Goal: Find specific page/section: Find specific page/section

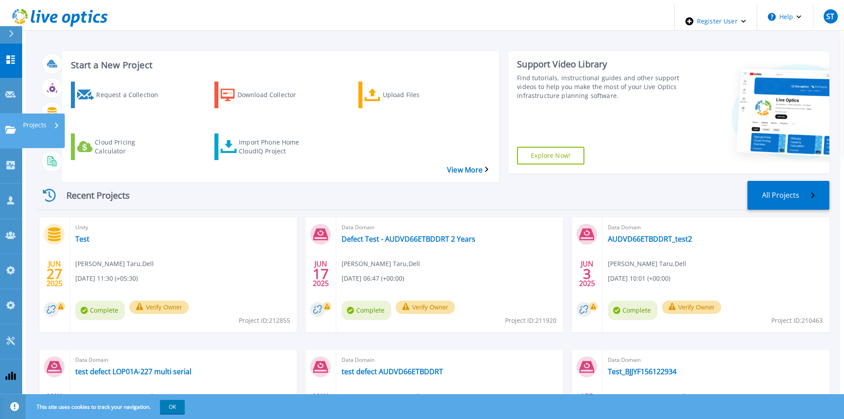
click at [10, 126] on icon at bounding box center [10, 130] width 11 height 8
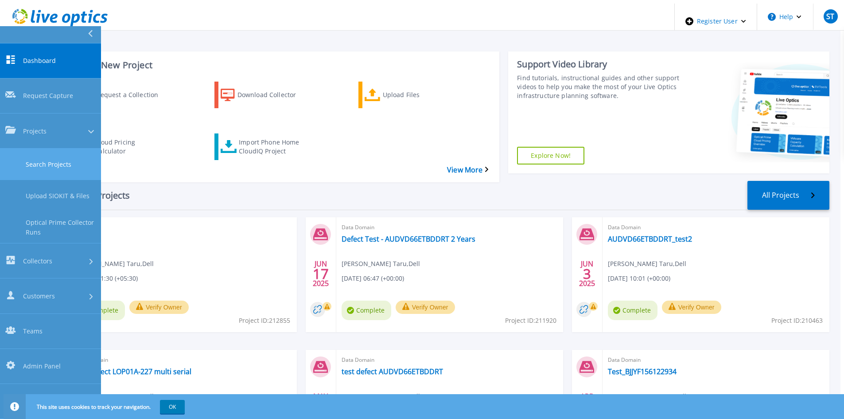
click at [25, 148] on link "Search Projects" at bounding box center [50, 163] width 101 height 31
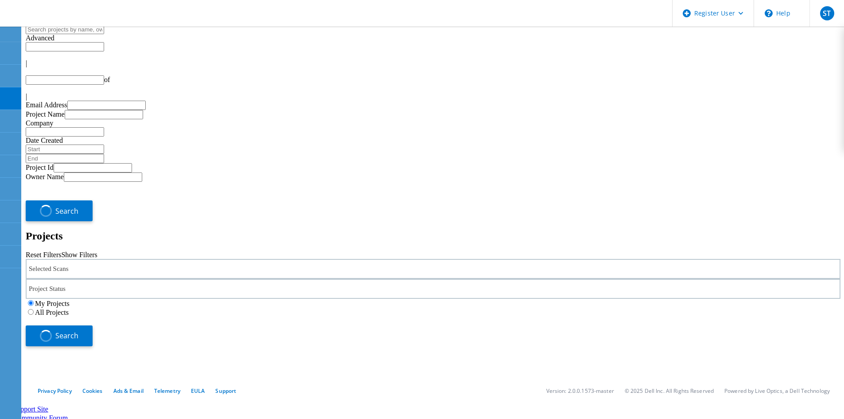
type input "1"
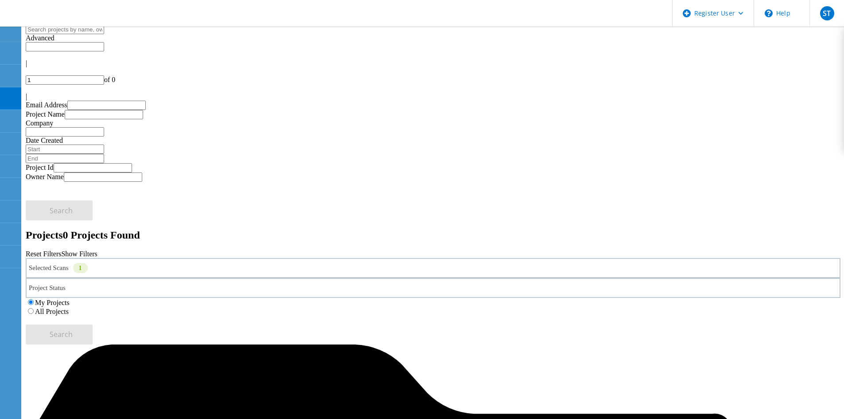
click at [117, 258] on div "Selected Scans 1" at bounding box center [433, 268] width 815 height 20
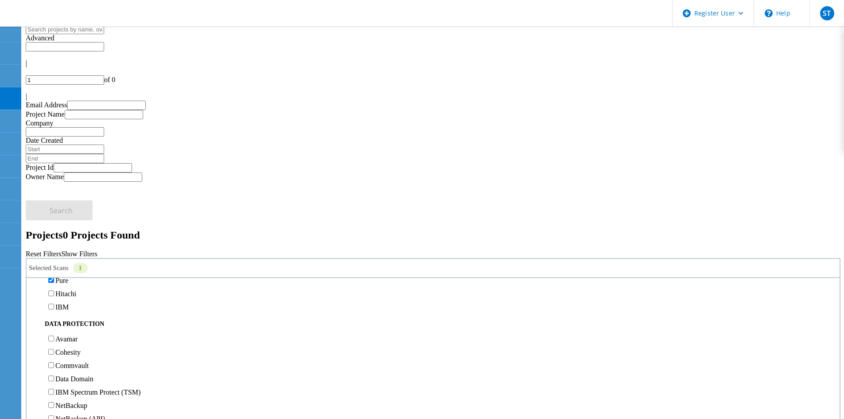
scroll to position [355, 0]
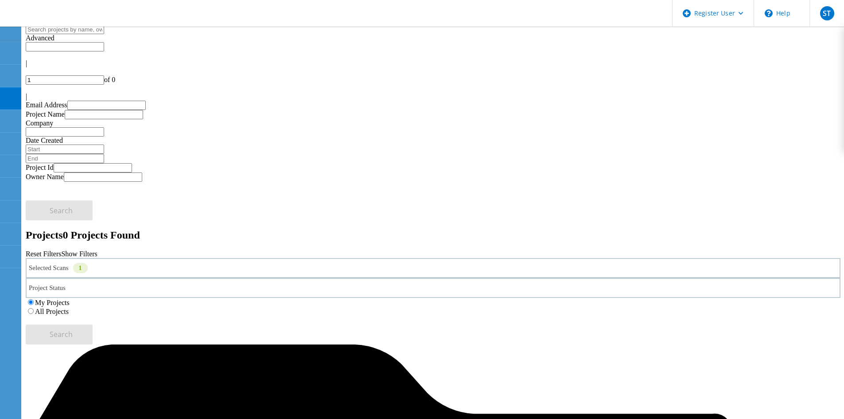
click at [69, 308] on label "All Projects" at bounding box center [52, 312] width 34 height 8
click at [34, 308] on input "All Projects" at bounding box center [31, 311] width 6 height 6
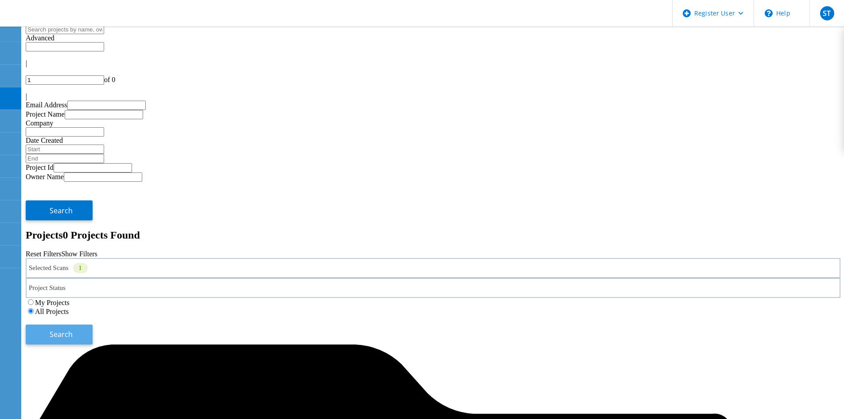
click at [93, 324] on button "Search" at bounding box center [59, 334] width 67 height 20
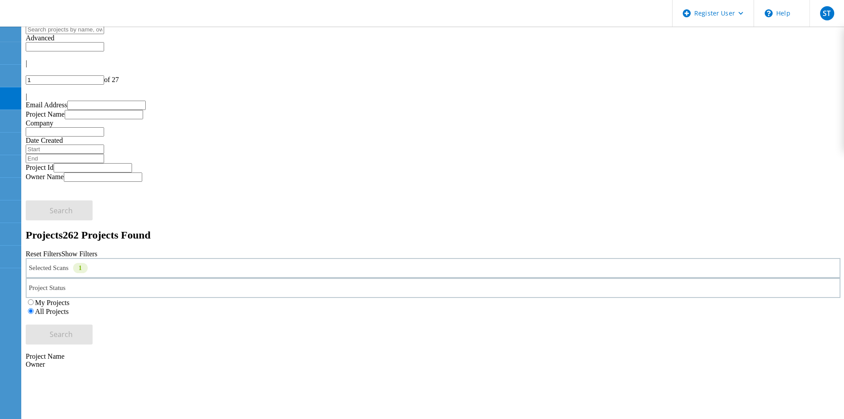
drag, startPoint x: 126, startPoint y: 186, endPoint x: 145, endPoint y: 186, distance: 18.2
copy span "217897"
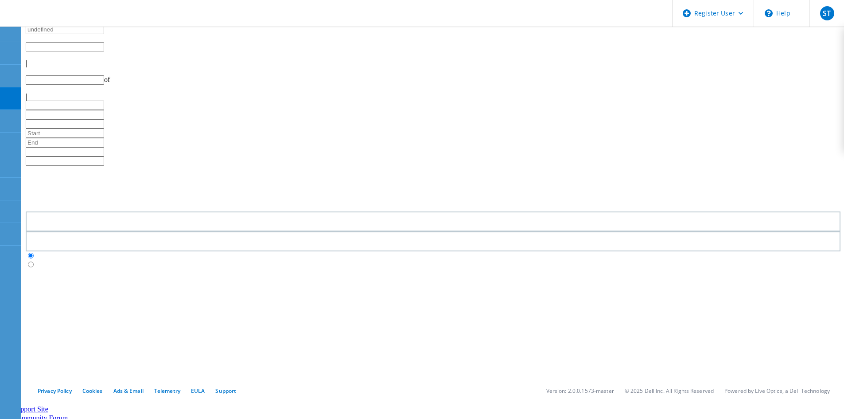
type input "1"
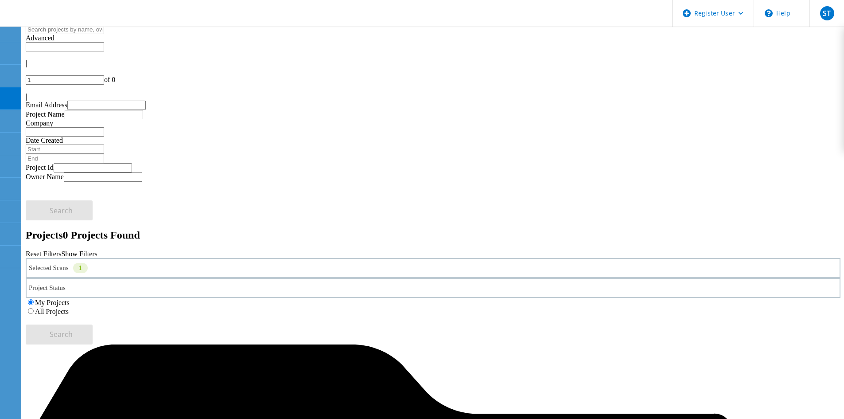
click at [69, 308] on label "All Projects" at bounding box center [52, 312] width 34 height 8
click at [34, 308] on input "All Projects" at bounding box center [31, 311] width 6 height 6
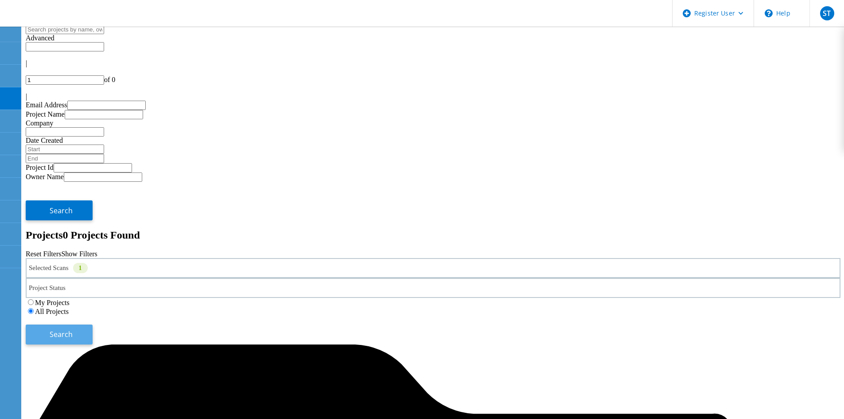
click at [93, 324] on button "Search" at bounding box center [59, 334] width 67 height 20
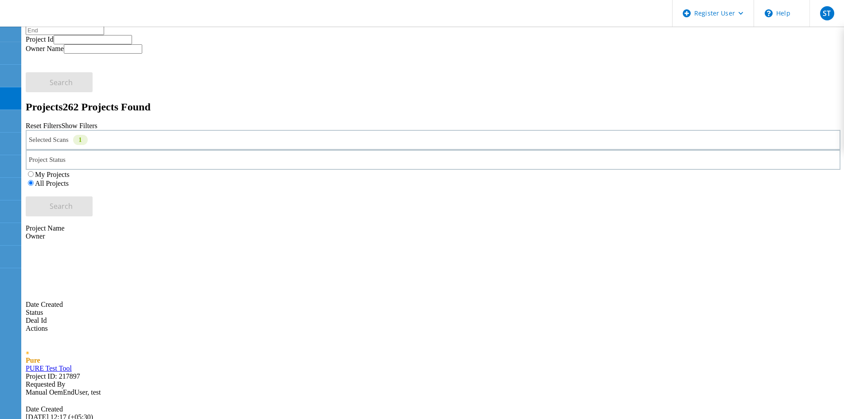
scroll to position [177, 0]
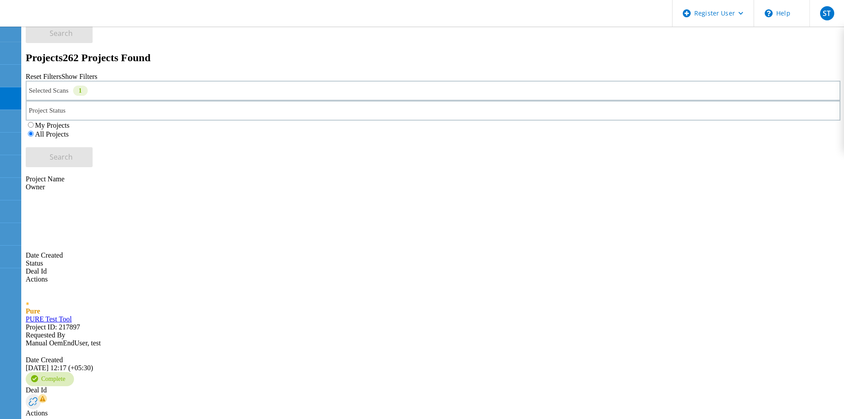
drag, startPoint x: 126, startPoint y: 324, endPoint x: 144, endPoint y: 324, distance: 17.7
copy span "217315"
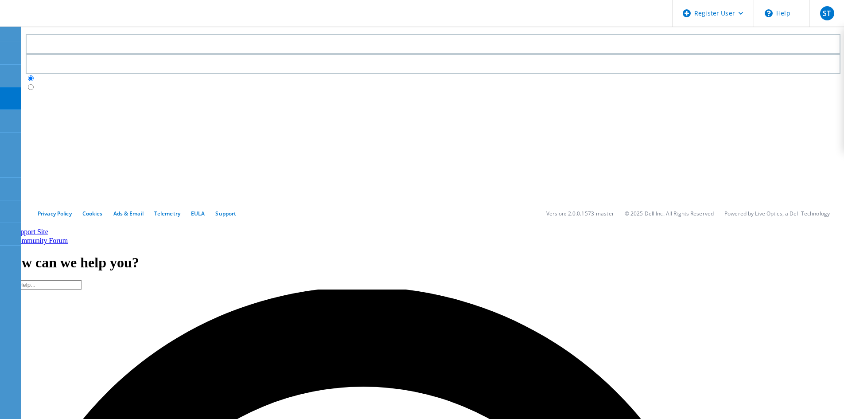
type input "1"
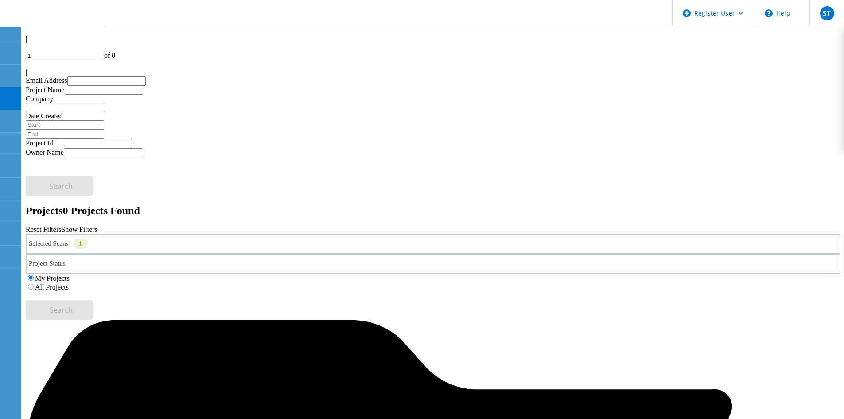
click at [545, 282] on div "All Projects" at bounding box center [433, 286] width 815 height 9
click at [69, 283] on label "All Projects" at bounding box center [52, 287] width 34 height 8
click at [34, 284] on input "All Projects" at bounding box center [31, 287] width 6 height 6
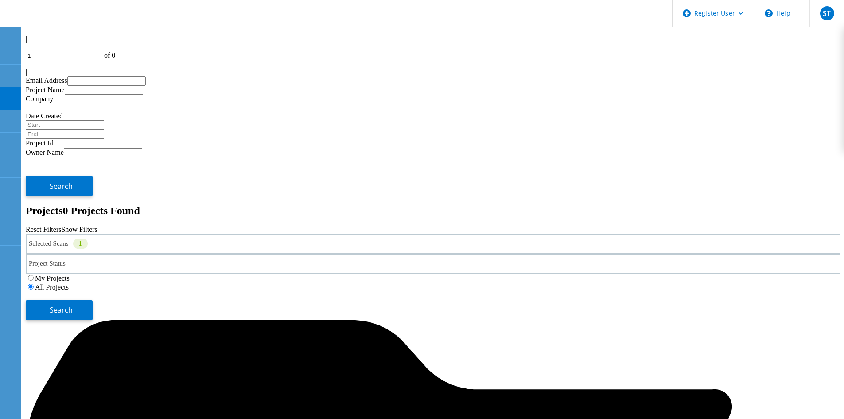
click at [705, 234] on div "Selected Scans 1 Project Status In Progress Complete Published Anonymous Archiv…" at bounding box center [433, 277] width 815 height 86
click at [93, 300] on button "Search" at bounding box center [59, 310] width 67 height 20
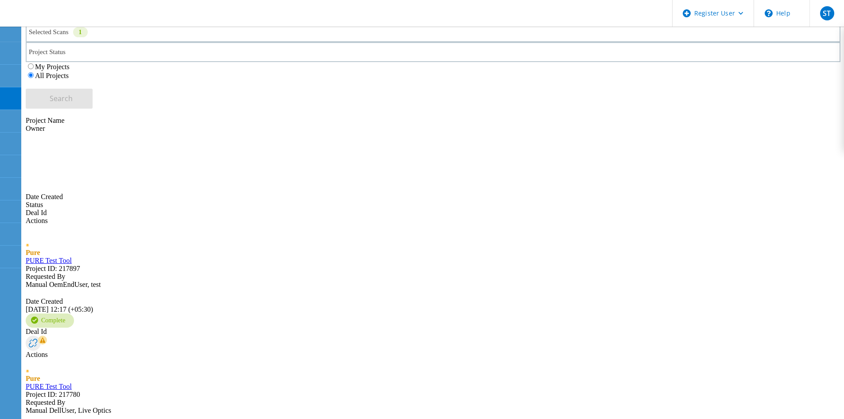
scroll to position [239, 0]
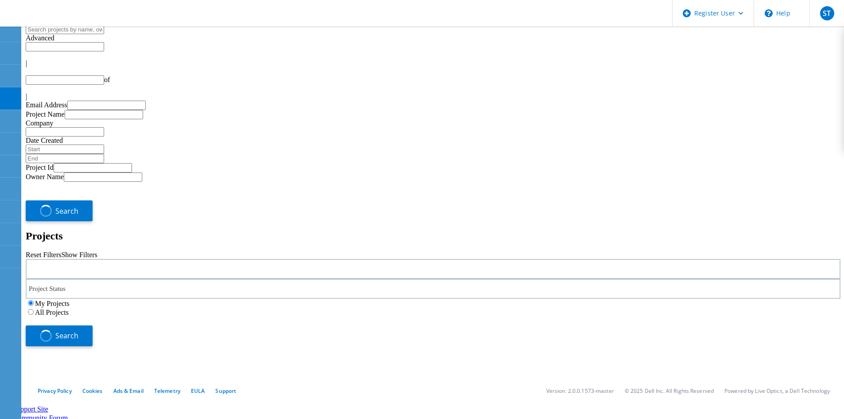
scroll to position [24, 0]
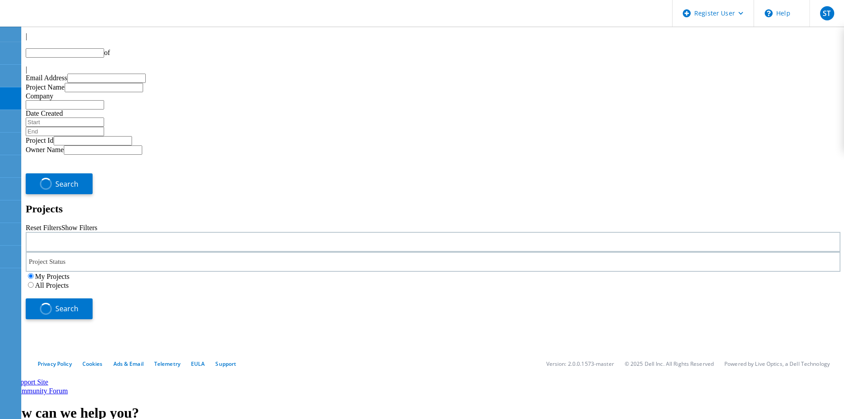
type input "1"
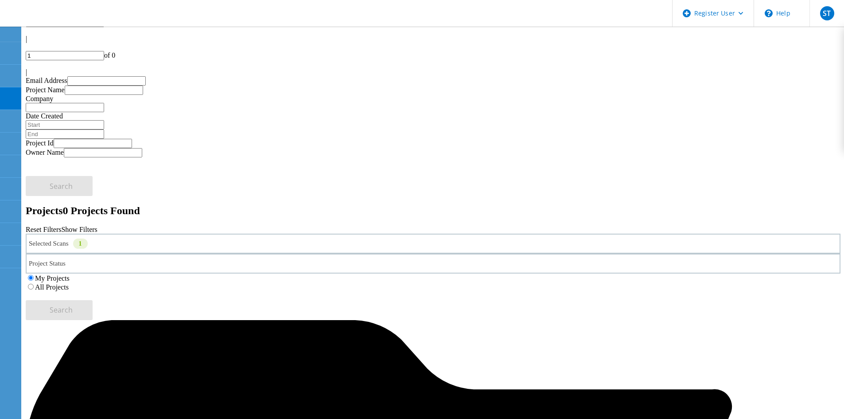
click at [69, 283] on label "All Projects" at bounding box center [52, 287] width 34 height 8
click at [34, 284] on input "All Projects" at bounding box center [31, 287] width 6 height 6
click at [93, 300] on button "Search" at bounding box center [59, 310] width 67 height 20
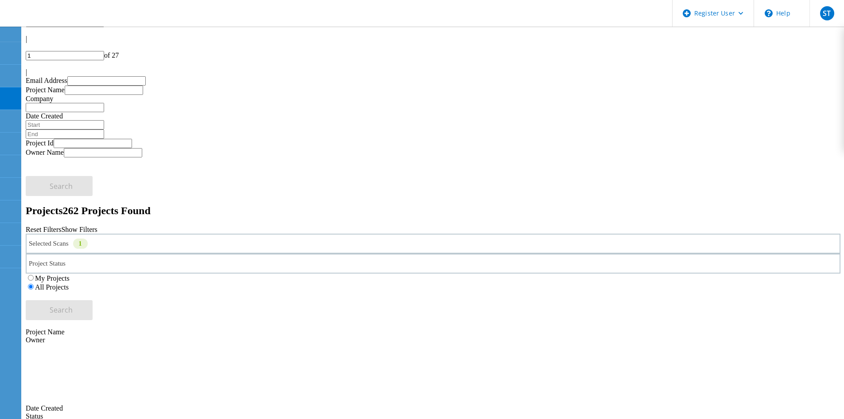
drag, startPoint x: 767, startPoint y: 44, endPoint x: 752, endPoint y: 44, distance: 15.1
click at [104, 51] on input "1" at bounding box center [65, 55] width 78 height 9
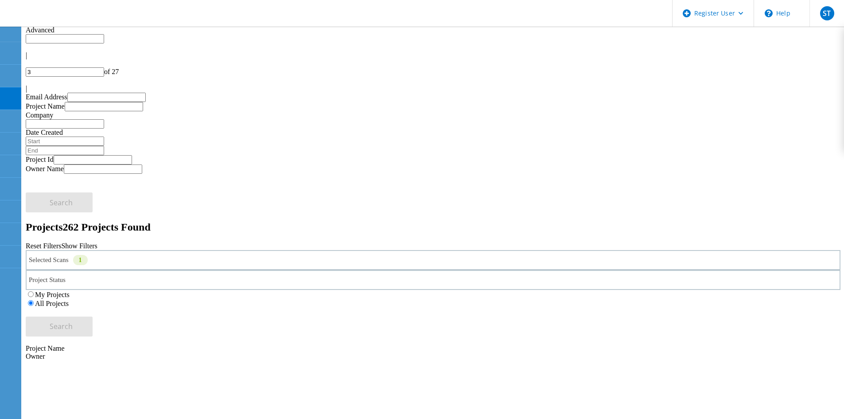
scroll to position [0, 0]
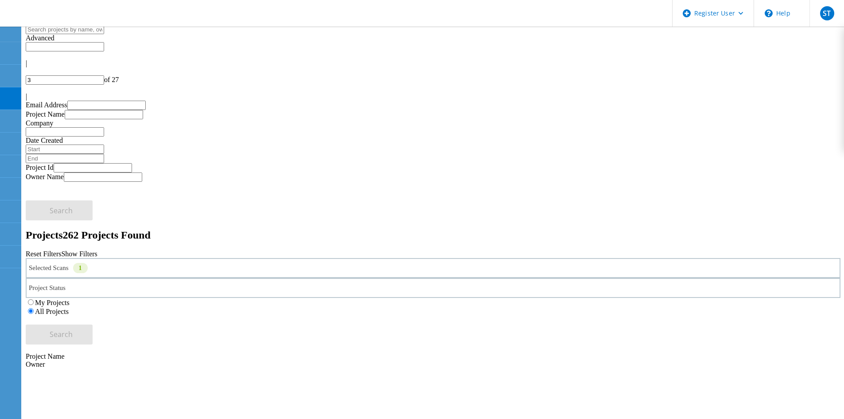
click at [722, 67] on div at bounding box center [433, 71] width 815 height 8
click at [814, 85] on div at bounding box center [433, 89] width 815 height 8
click at [811, 85] on div at bounding box center [433, 89] width 815 height 8
type input "3"
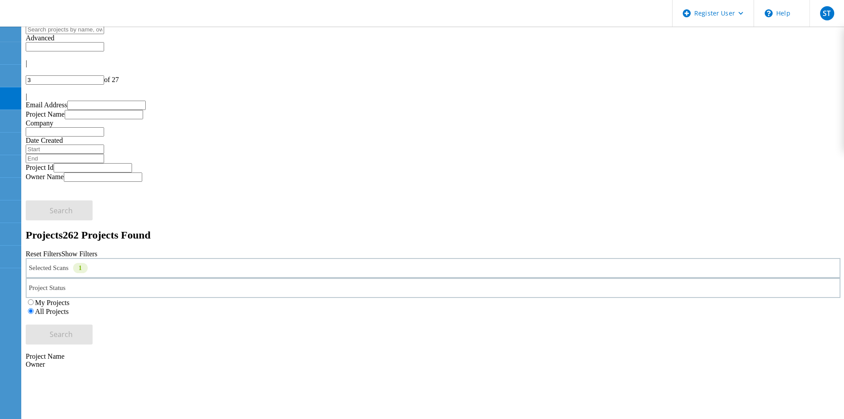
click at [104, 34] on input "text" at bounding box center [65, 29] width 78 height 9
paste input "217153"
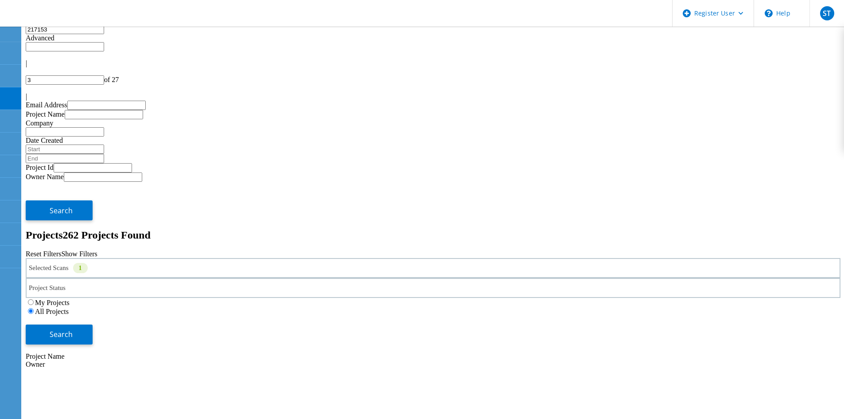
type input "217153"
type input "1"
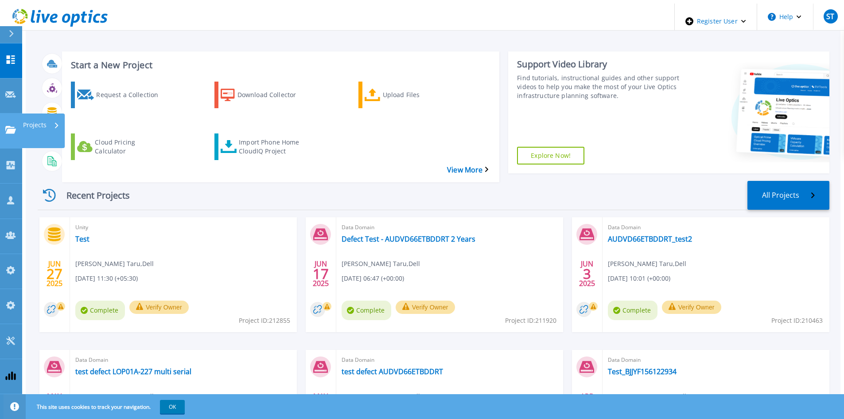
click at [16, 113] on link "Projects Projects" at bounding box center [11, 130] width 22 height 35
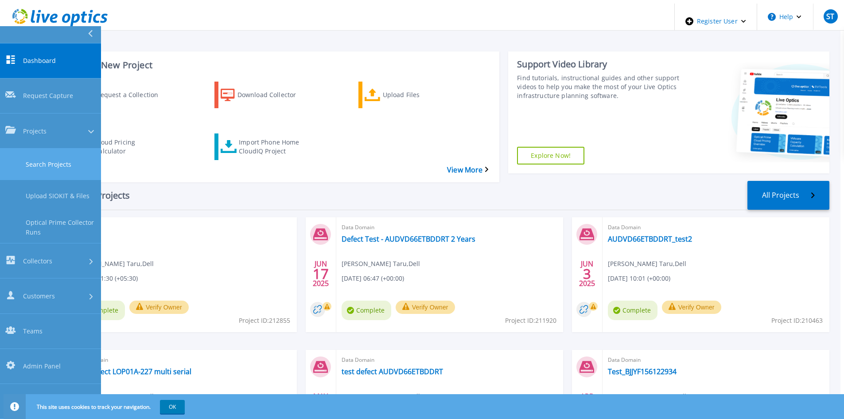
click at [37, 148] on link "Search Projects" at bounding box center [50, 163] width 101 height 31
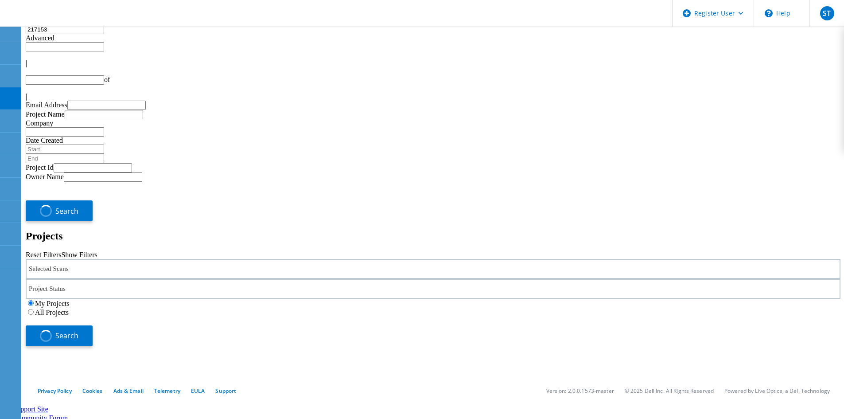
type input "1"
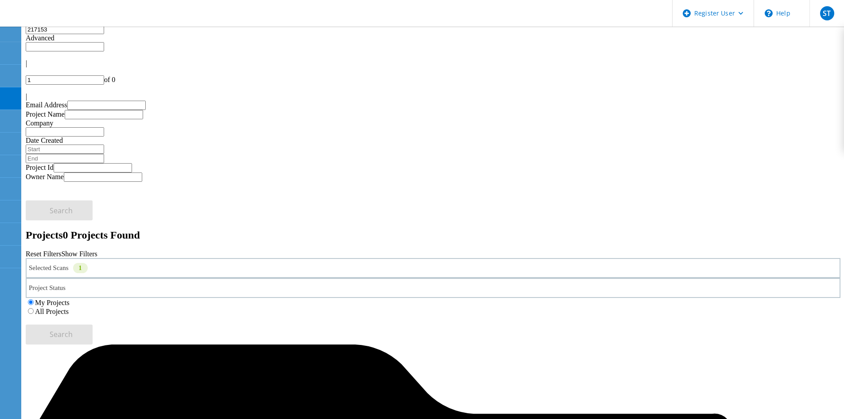
click at [69, 308] on label "All Projects" at bounding box center [52, 312] width 34 height 8
click at [34, 308] on input "All Projects" at bounding box center [31, 311] width 6 height 6
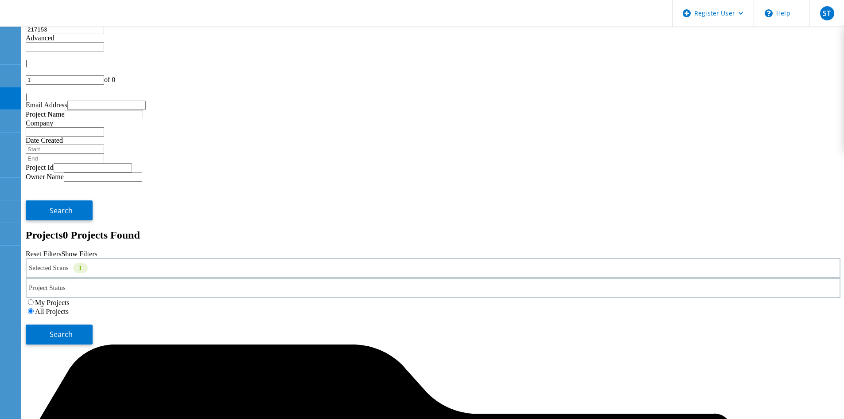
click at [198, 258] on div "Selected Scans 1" at bounding box center [433, 268] width 815 height 20
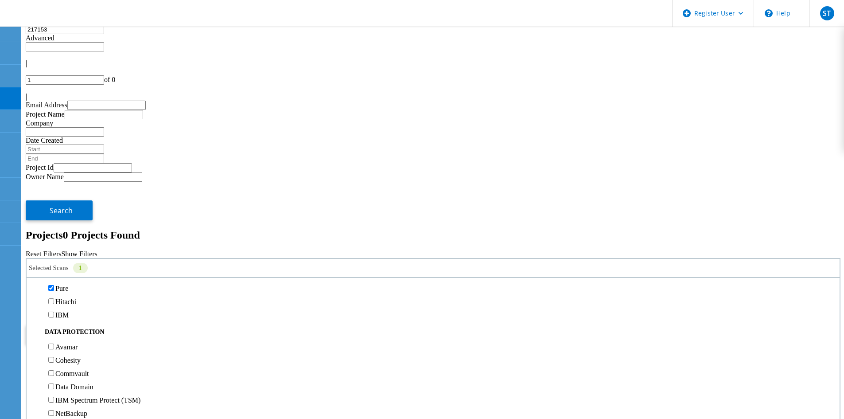
scroll to position [310, 0]
click at [73, 329] on span "Search" at bounding box center [61, 334] width 23 height 10
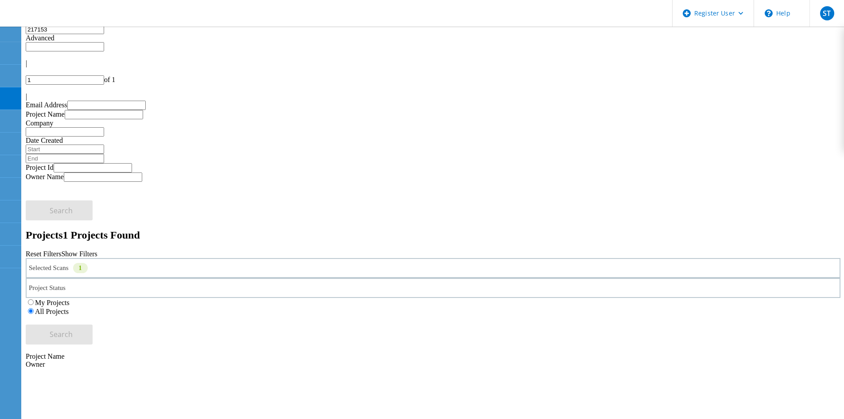
click at [104, 34] on input "217153" at bounding box center [65, 29] width 78 height 9
drag, startPoint x: 285, startPoint y: 34, endPoint x: -68, endPoint y: 35, distance: 352.8
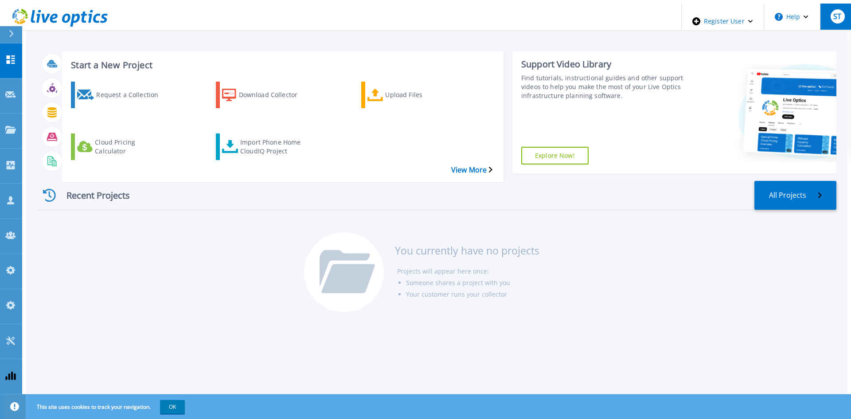
click at [837, 13] on span "ST" at bounding box center [837, 16] width 8 height 7
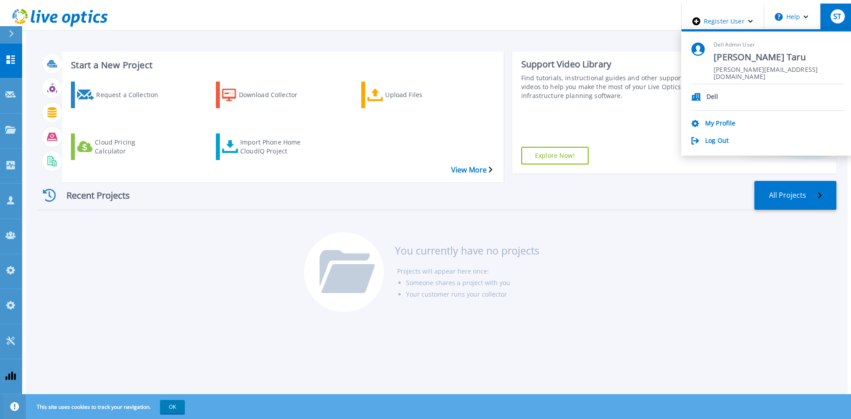
click at [590, 44] on div "Start a New Project Request a Collection Download Collector Upload Files Cloud …" at bounding box center [437, 108] width 799 height 129
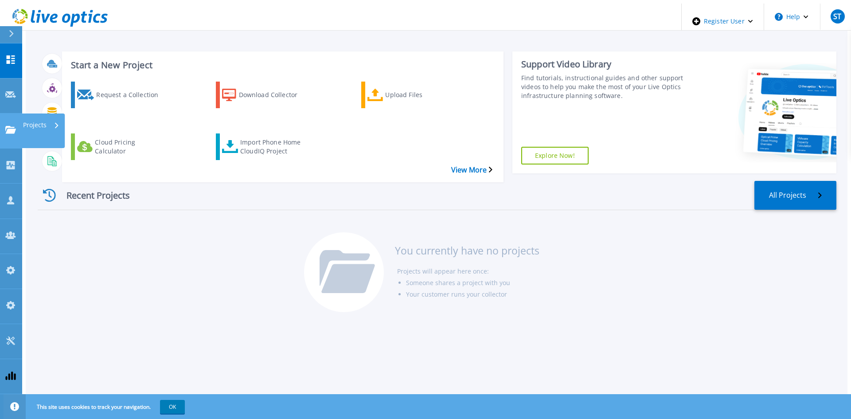
click at [9, 113] on link "Projects Projects" at bounding box center [11, 130] width 22 height 35
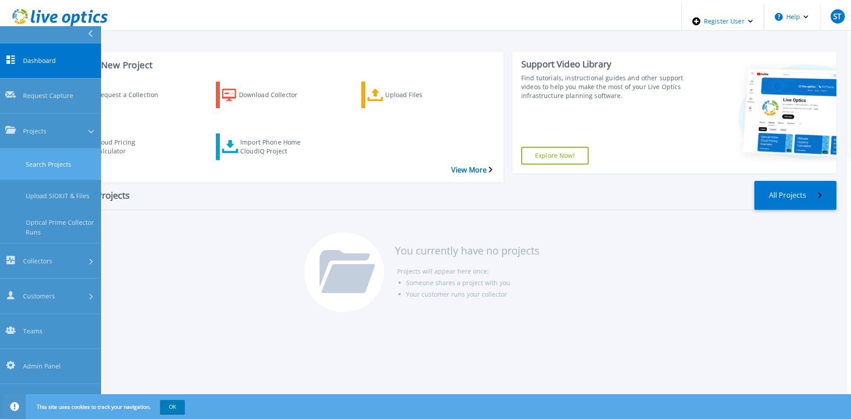
click at [43, 148] on link "Search Projects" at bounding box center [50, 163] width 101 height 31
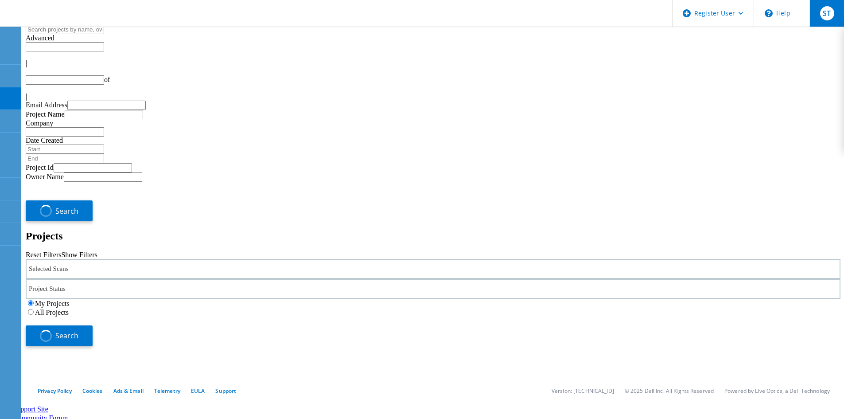
type input "1"
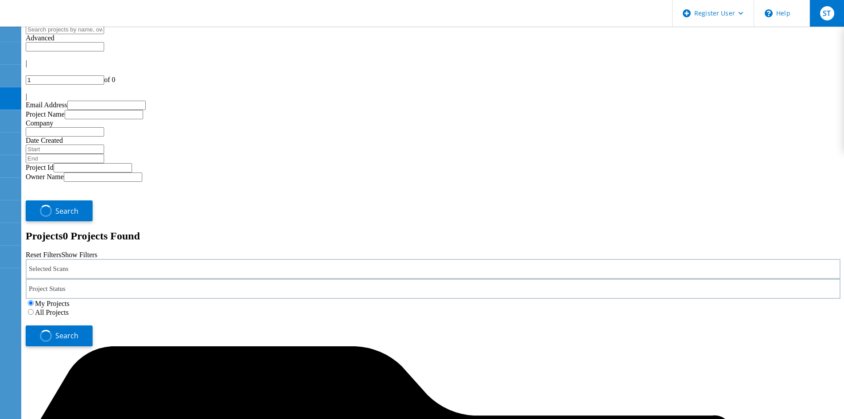
click at [830, 15] on span "ST" at bounding box center [827, 13] width 8 height 7
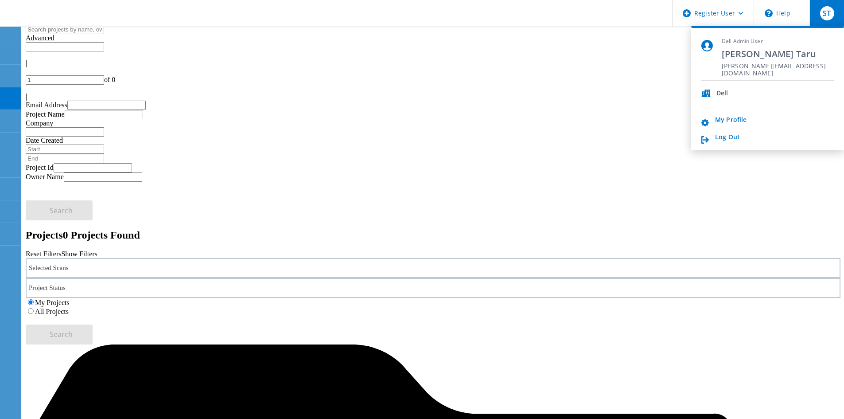
click at [830, 15] on span "ST" at bounding box center [827, 13] width 8 height 7
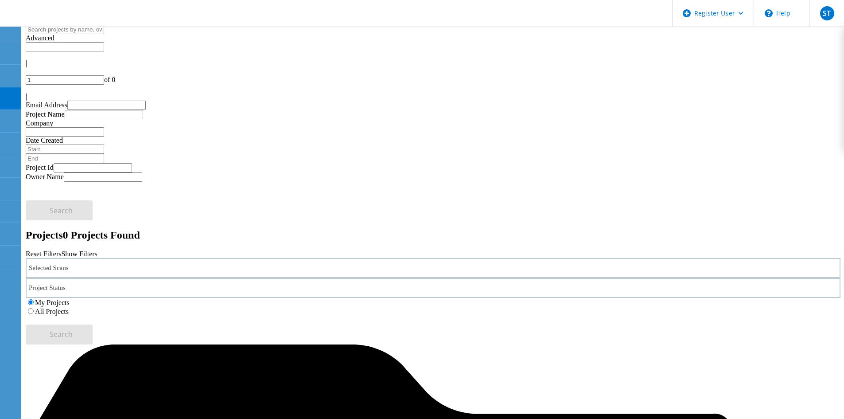
click at [184, 258] on div "Selected Scans" at bounding box center [433, 268] width 815 height 20
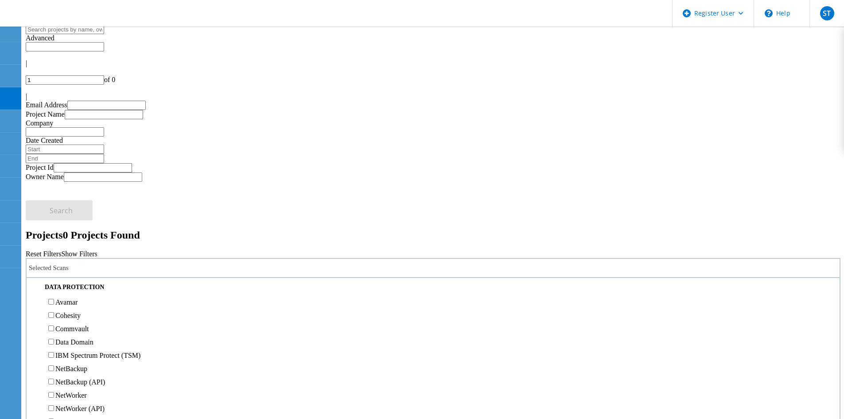
scroll to position [355, 0]
click at [68, 239] on label "Pure" at bounding box center [61, 243] width 13 height 8
click at [54, 240] on input "Pure" at bounding box center [51, 243] width 6 height 6
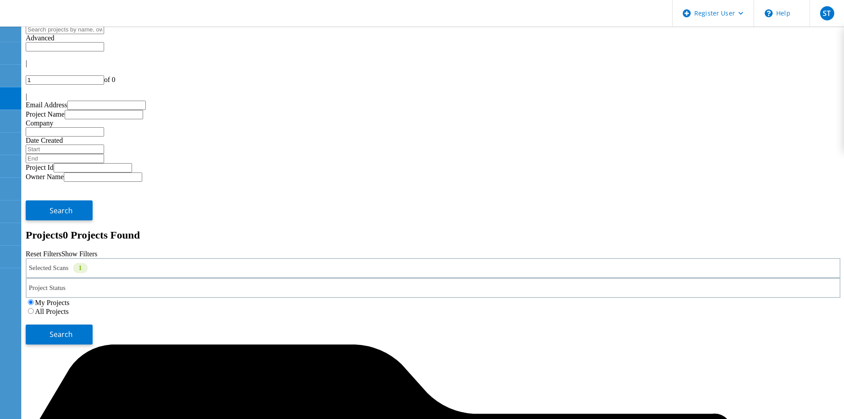
click at [69, 308] on label "All Projects" at bounding box center [52, 312] width 34 height 8
click at [34, 308] on input "All Projects" at bounding box center [31, 311] width 6 height 6
click at [766, 316] on div "Search" at bounding box center [433, 330] width 815 height 29
click at [93, 324] on button "Search" at bounding box center [59, 334] width 67 height 20
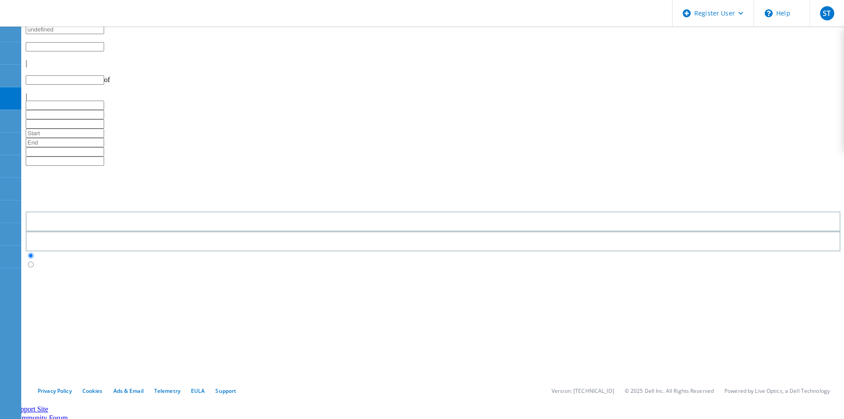
type input "1"
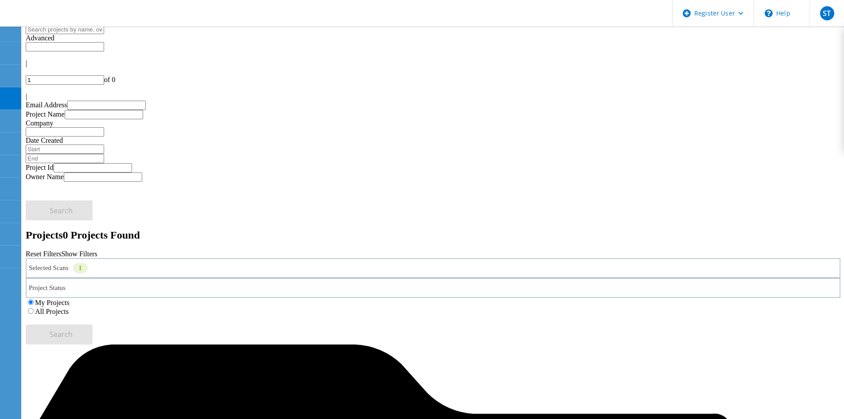
click at [69, 308] on label "All Projects" at bounding box center [52, 312] width 34 height 8
click at [34, 308] on input "All Projects" at bounding box center [31, 311] width 6 height 6
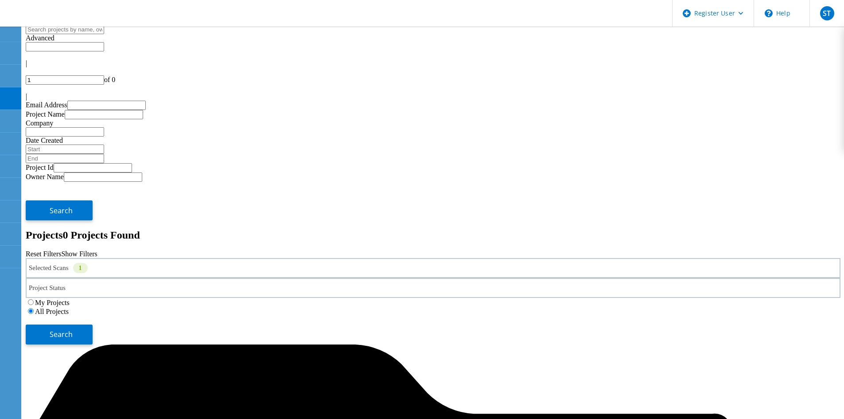
click at [711, 258] on div "Selected Scans 1 Project Status In Progress Complete Published Anonymous Archiv…" at bounding box center [433, 301] width 815 height 86
click at [93, 324] on button "Search" at bounding box center [59, 334] width 67 height 20
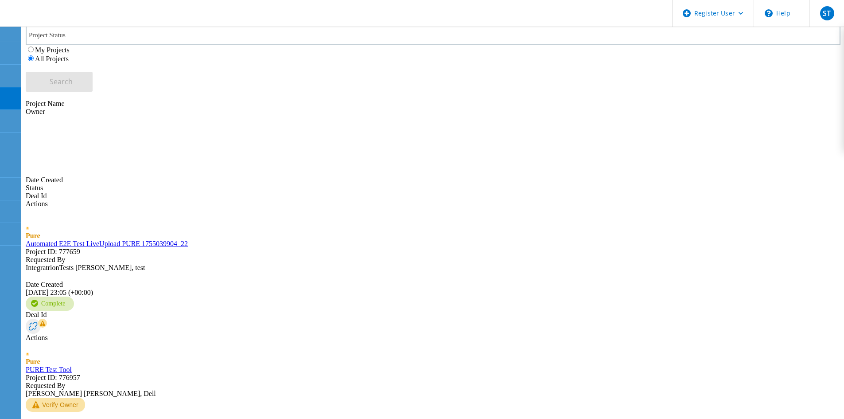
scroll to position [266, 0]
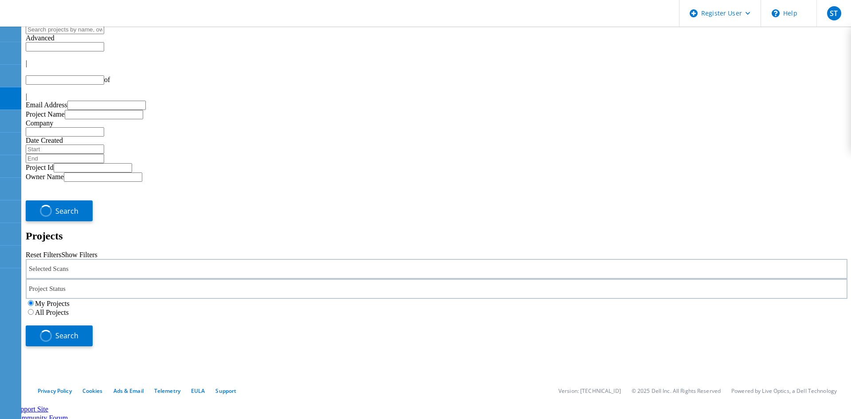
type input "1"
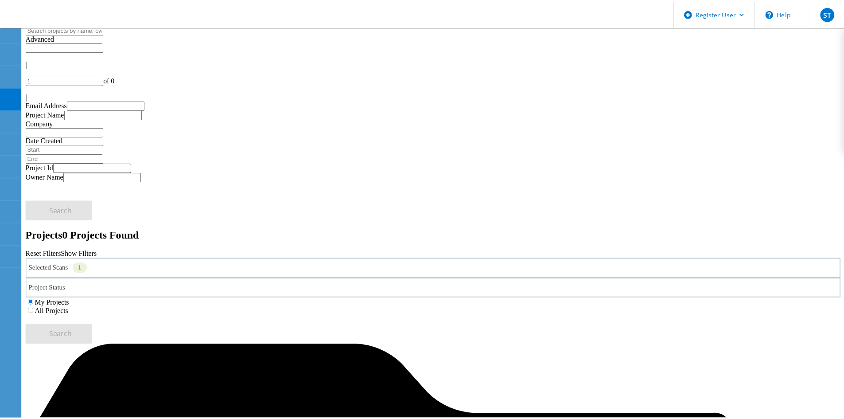
scroll to position [24, 0]
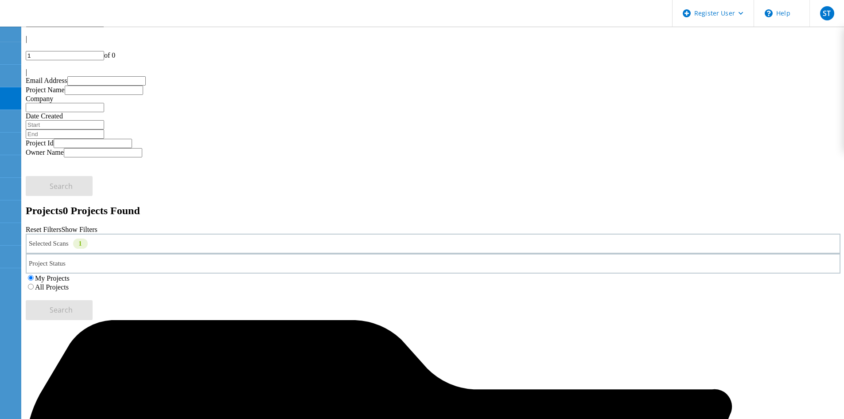
click at [69, 283] on label "All Projects" at bounding box center [52, 287] width 34 height 8
click at [34, 284] on input "All Projects" at bounding box center [31, 287] width 6 height 6
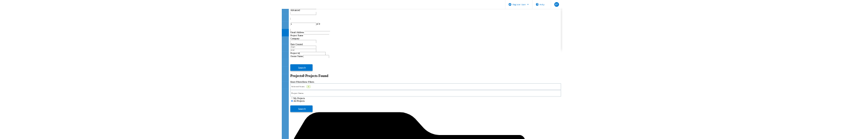
scroll to position [0, 0]
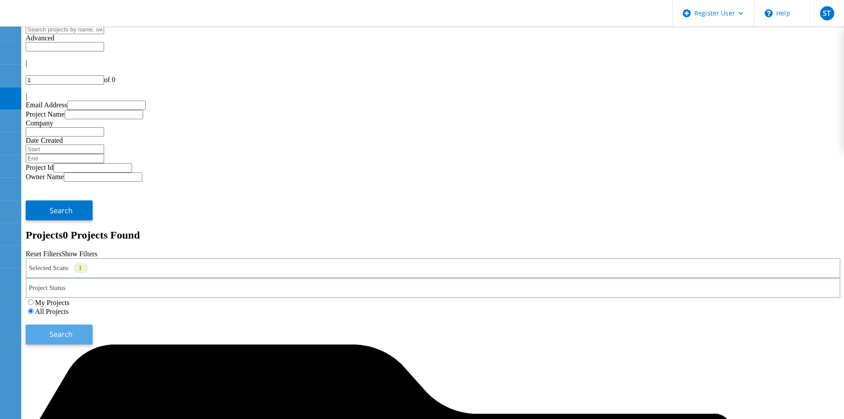
click at [73, 329] on span "Search" at bounding box center [61, 334] width 23 height 10
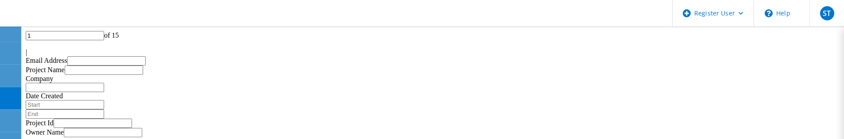
scroll to position [89, 0]
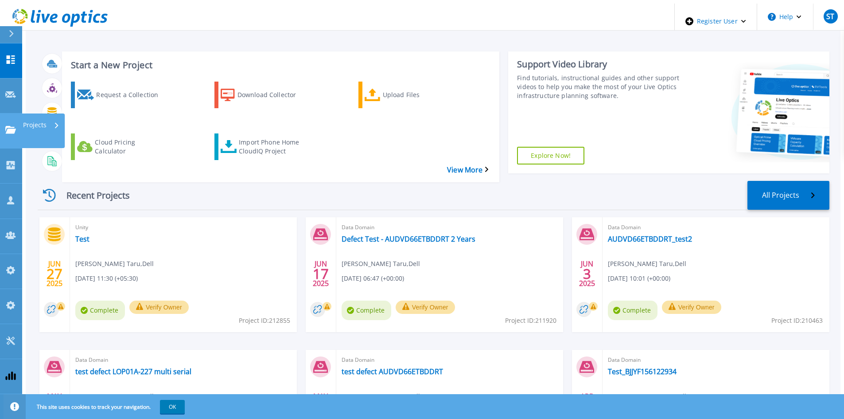
click at [8, 126] on icon at bounding box center [10, 130] width 11 height 8
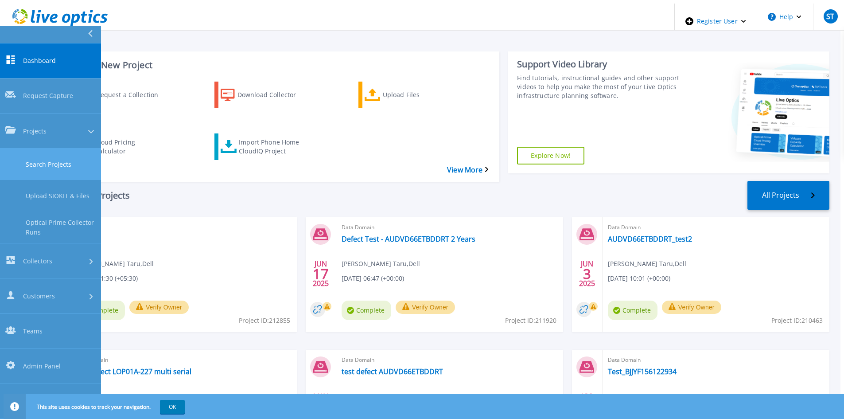
click at [22, 148] on link "Search Projects" at bounding box center [50, 163] width 101 height 31
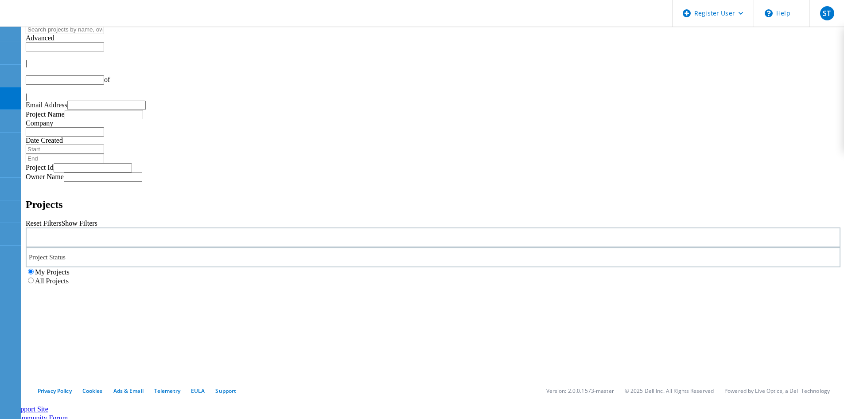
type input "1"
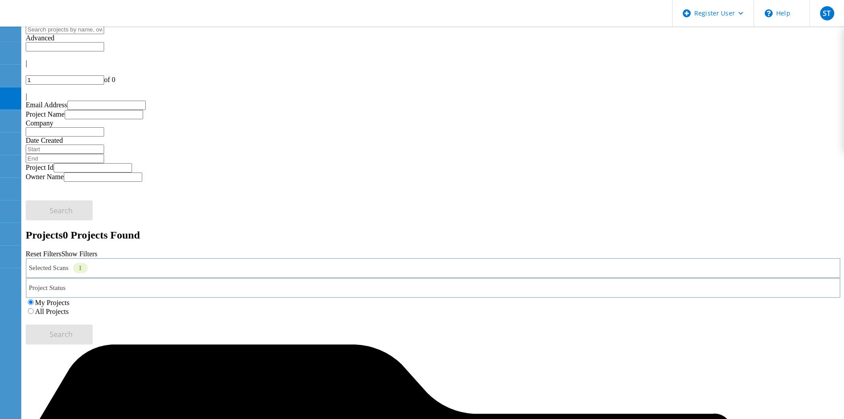
click at [69, 308] on label "All Projects" at bounding box center [52, 312] width 34 height 8
click at [34, 308] on input "All Projects" at bounding box center [31, 311] width 6 height 6
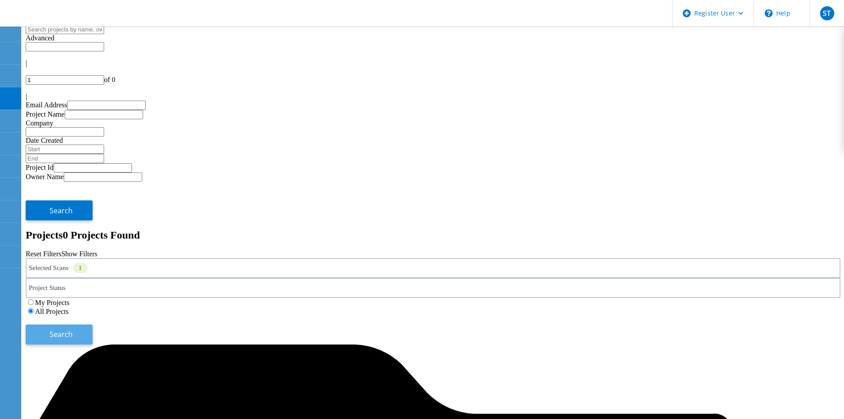
click at [93, 324] on button "Search" at bounding box center [59, 334] width 67 height 20
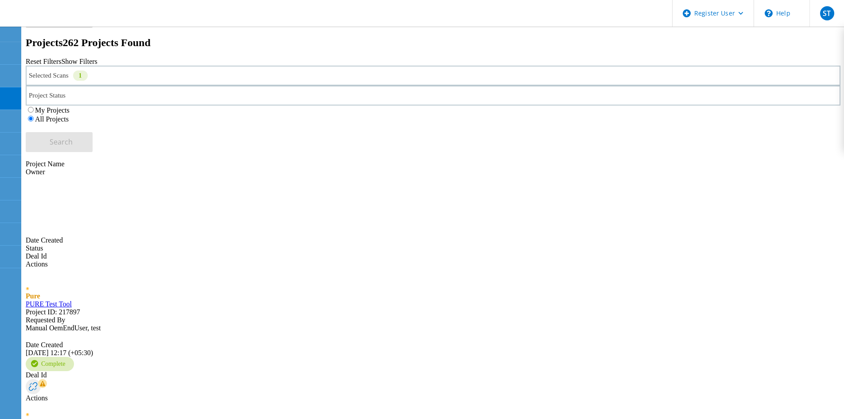
scroll to position [188, 0]
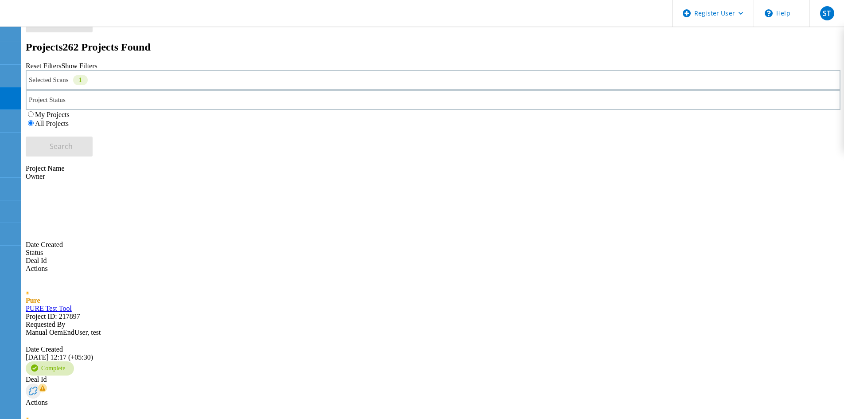
drag, startPoint x: 118, startPoint y: 258, endPoint x: 96, endPoint y: 282, distance: 32.9
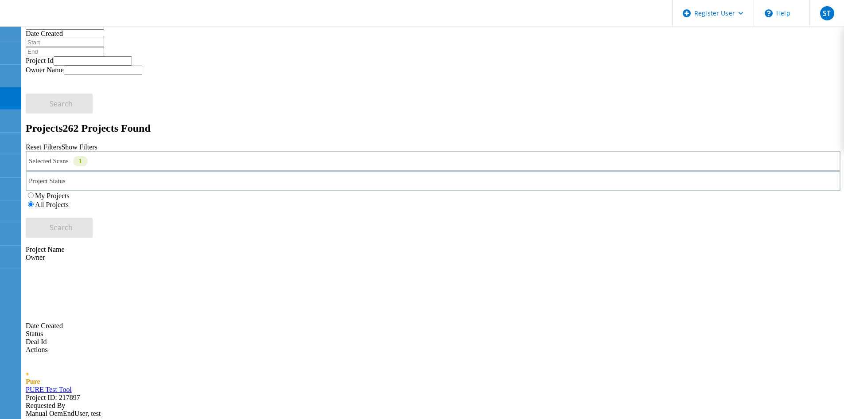
scroll to position [0, 0]
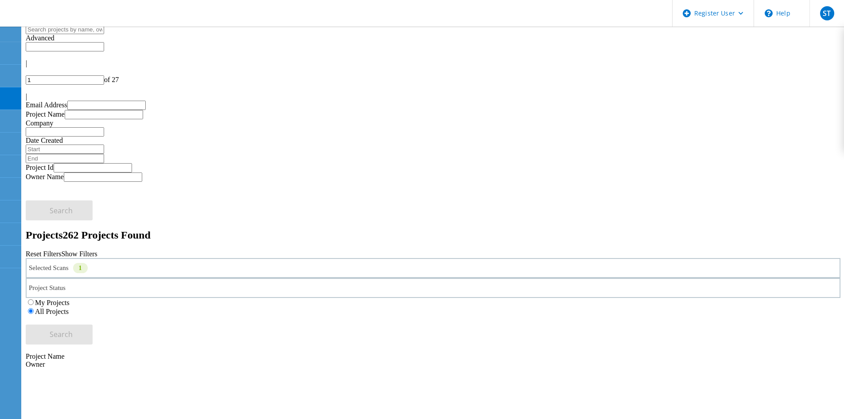
drag, startPoint x: 122, startPoint y: 175, endPoint x: 214, endPoint y: 90, distance: 124.5
click at [213, 229] on h2 "Projects 262 Projects Found" at bounding box center [433, 235] width 815 height 12
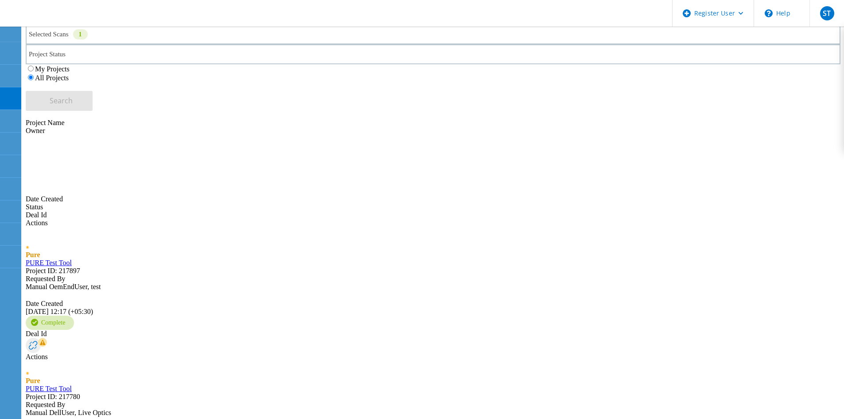
scroll to position [239, 0]
